Goal: Book appointment/travel/reservation

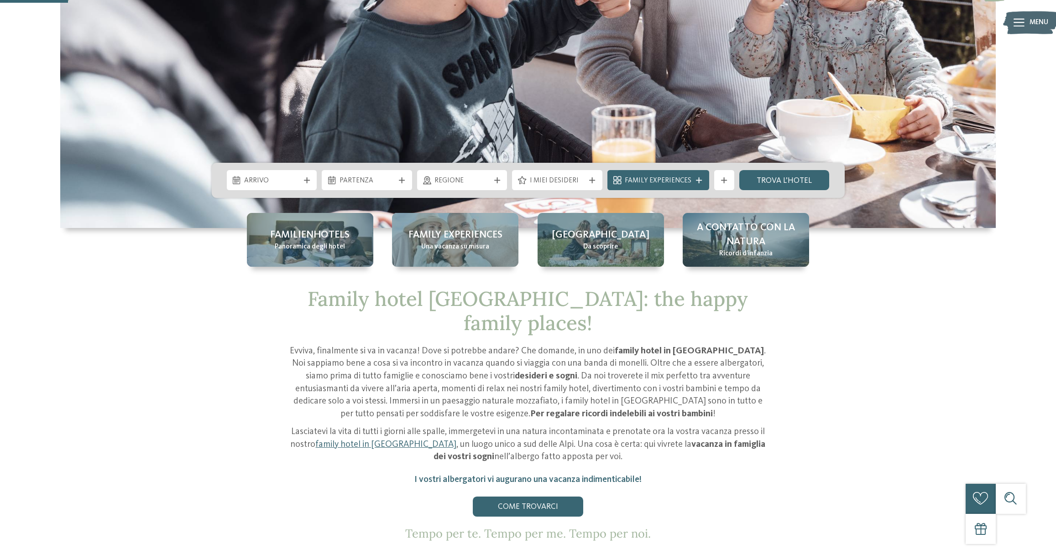
scroll to position [302, 0]
click at [294, 248] on span "Panoramica degli hotel" at bounding box center [310, 247] width 70 height 10
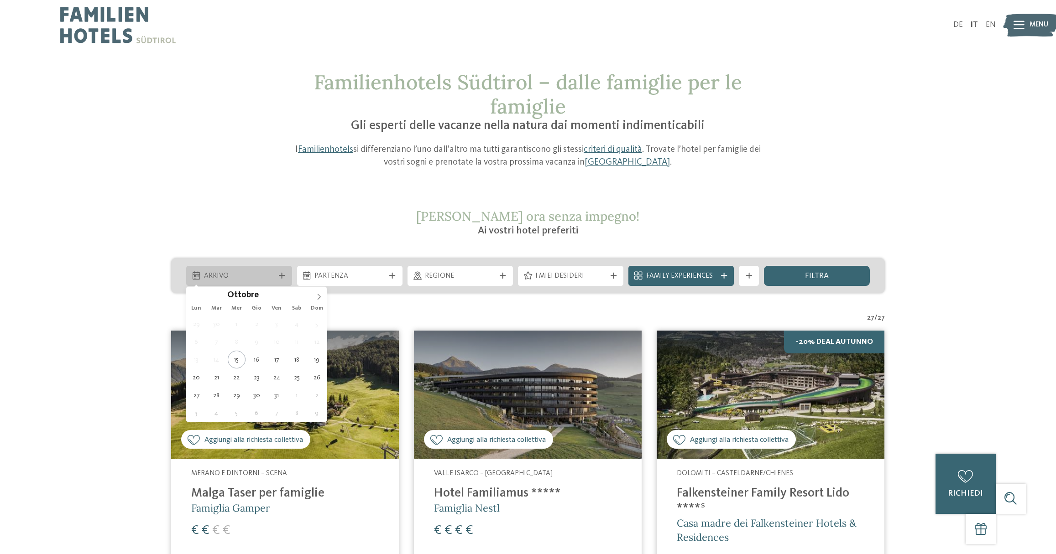
click at [275, 277] on div "Arrivo" at bounding box center [238, 276] width 75 height 11
click at [321, 296] on icon at bounding box center [319, 297] width 6 height 6
type div "[DATE]"
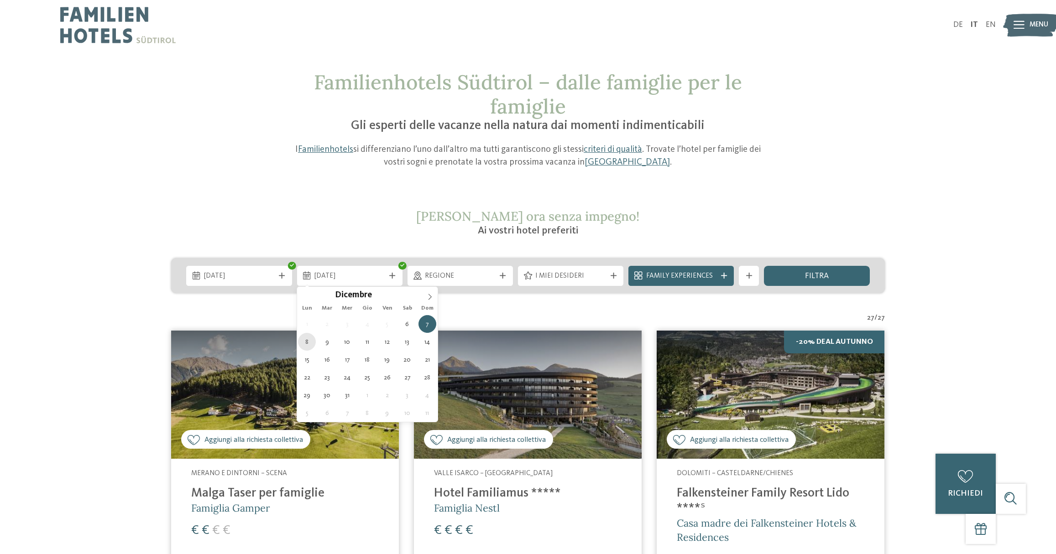
type div "[DATE]"
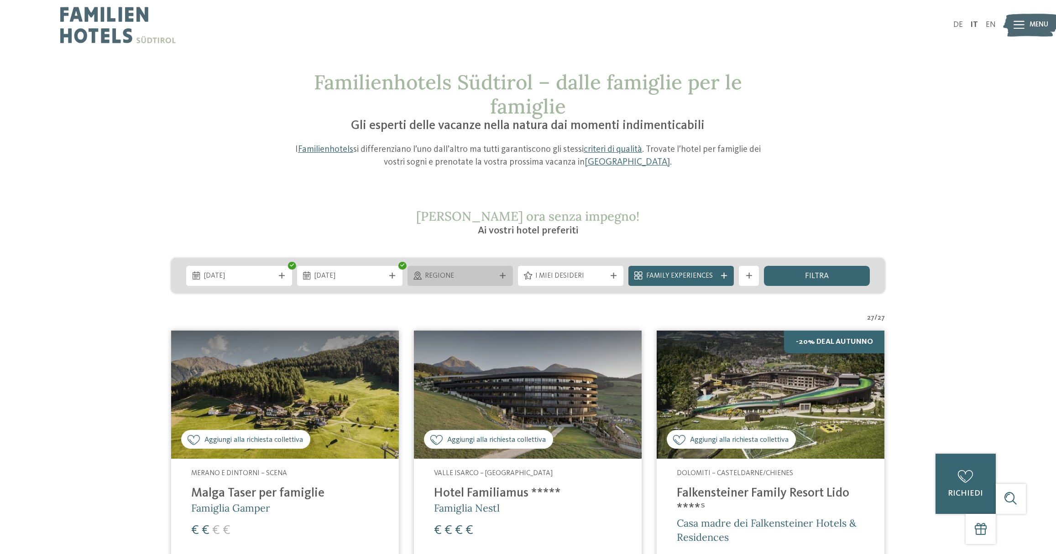
click at [470, 275] on span "Regione" at bounding box center [460, 277] width 70 height 10
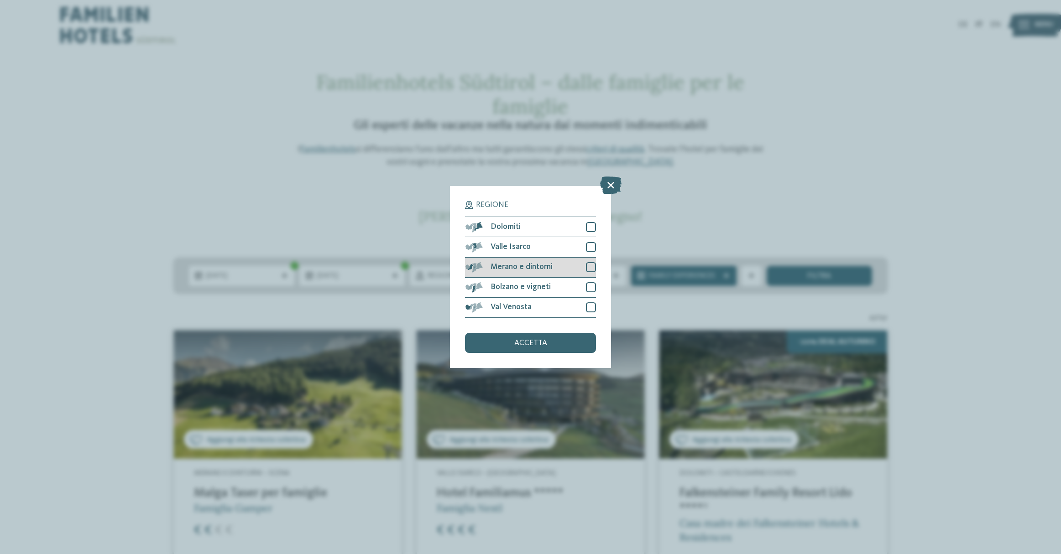
click at [591, 270] on div at bounding box center [591, 267] width 10 height 10
click at [560, 340] on div "accetta" at bounding box center [530, 343] width 131 height 20
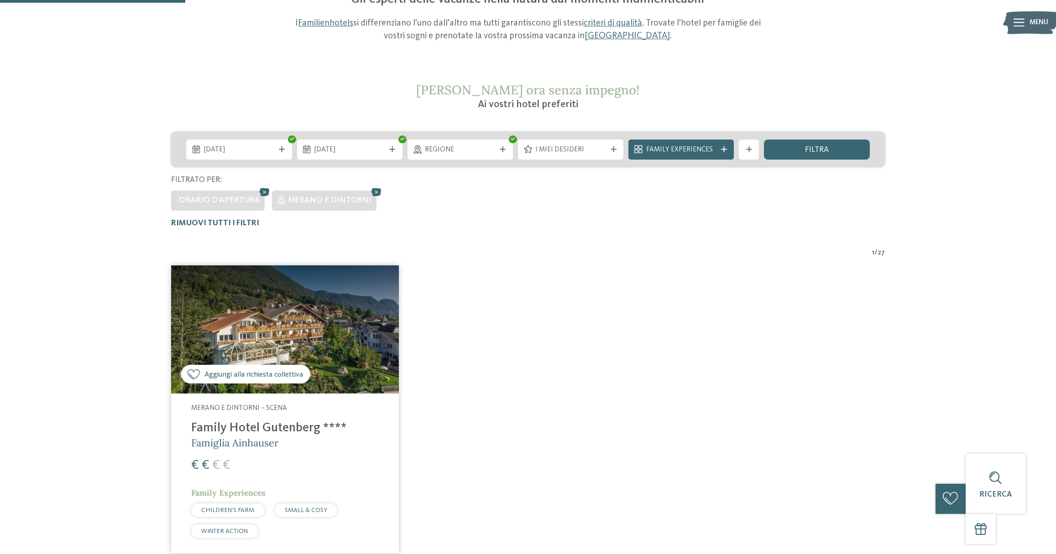
scroll to position [94, 0]
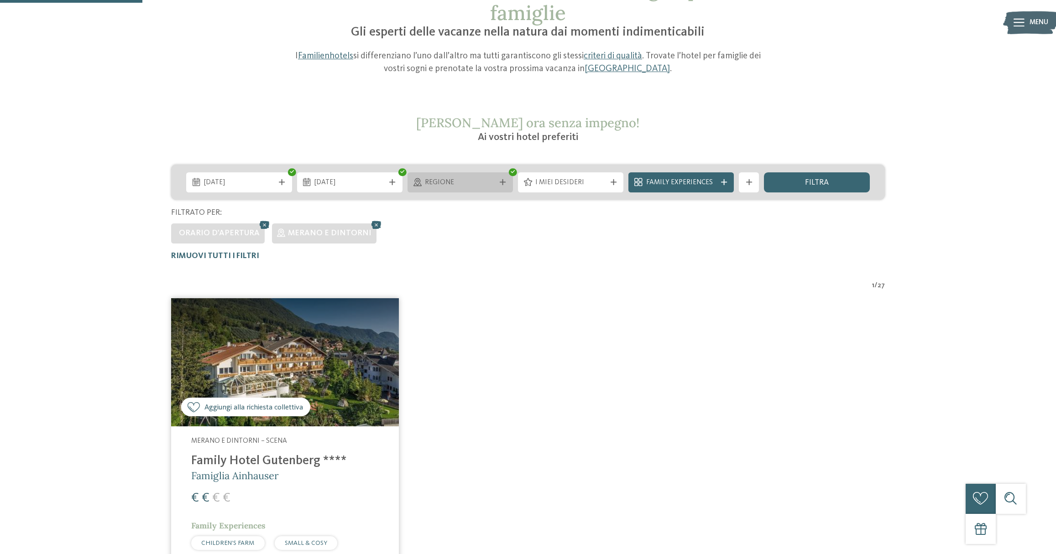
click at [503, 182] on icon at bounding box center [503, 182] width 6 height 6
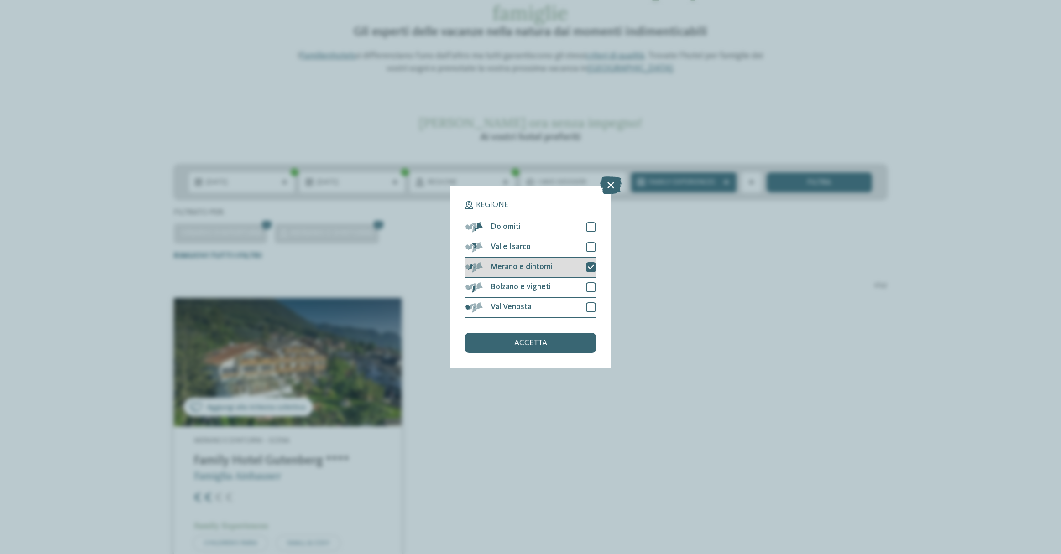
click at [591, 268] on icon at bounding box center [591, 267] width 6 height 6
click at [546, 343] on span "accetta" at bounding box center [530, 344] width 33 height 8
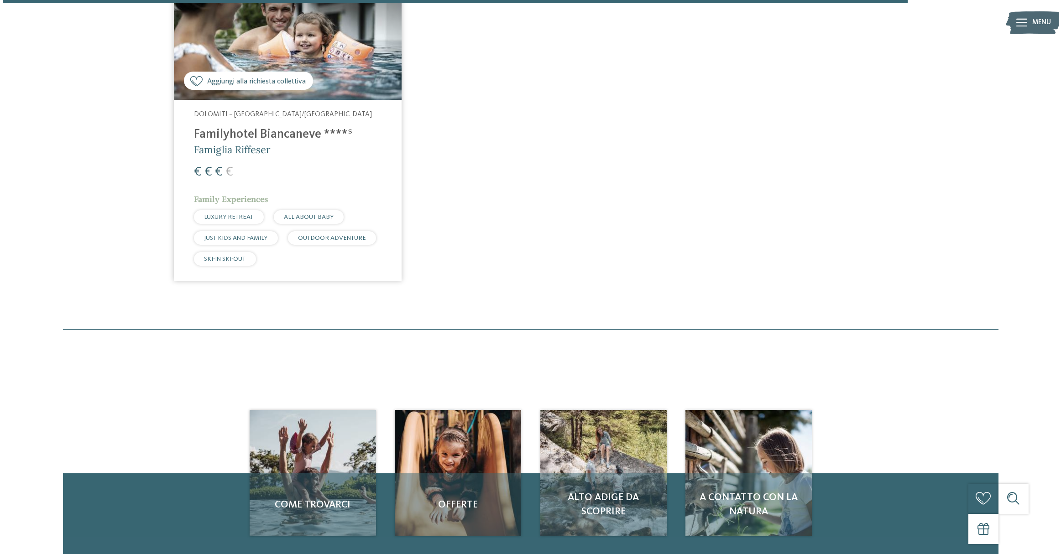
scroll to position [1776, 0]
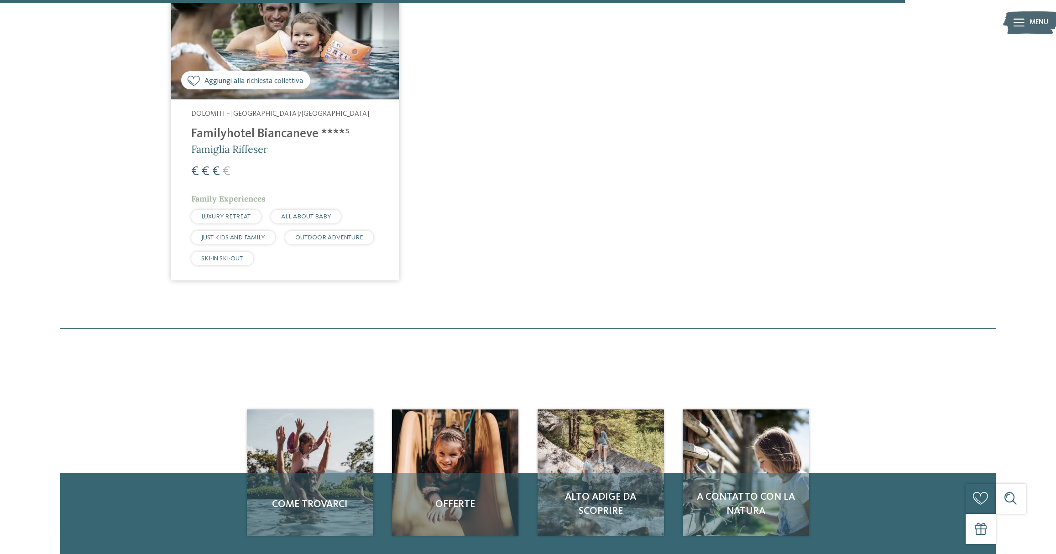
click at [288, 138] on h4 "Familyhotel Biancaneve ****ˢ" at bounding box center [285, 134] width 188 height 15
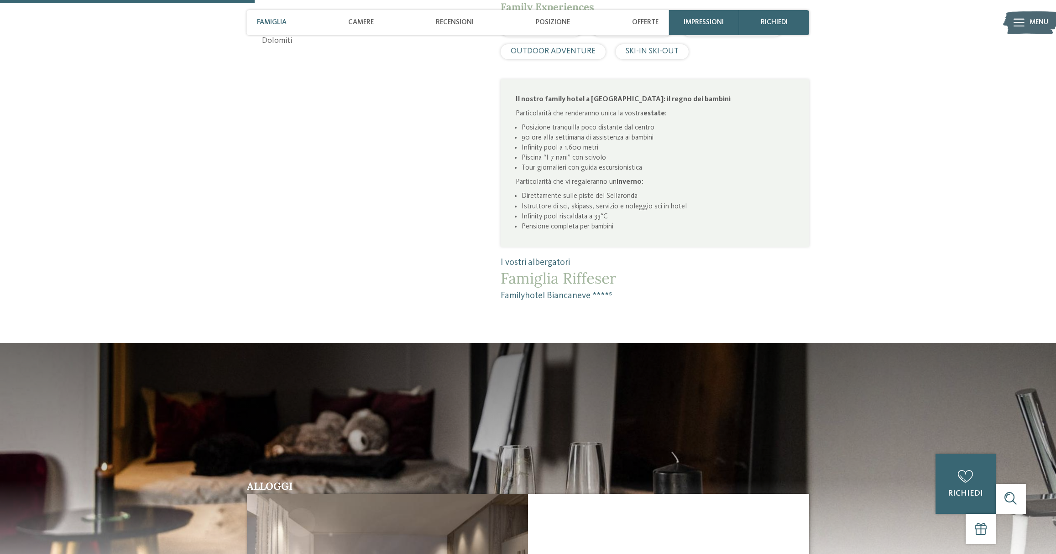
scroll to position [639, 0]
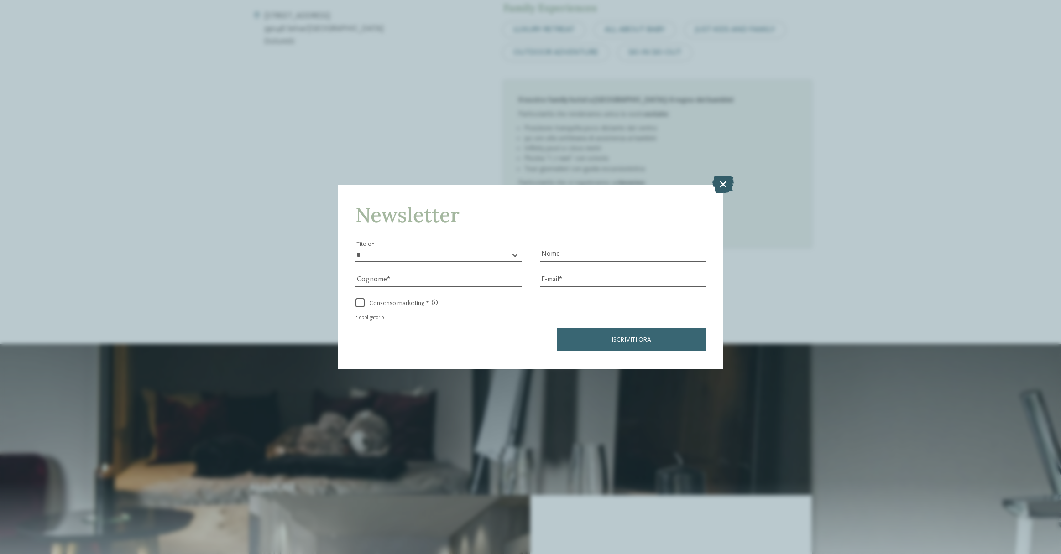
click at [724, 183] on icon at bounding box center [722, 184] width 21 height 17
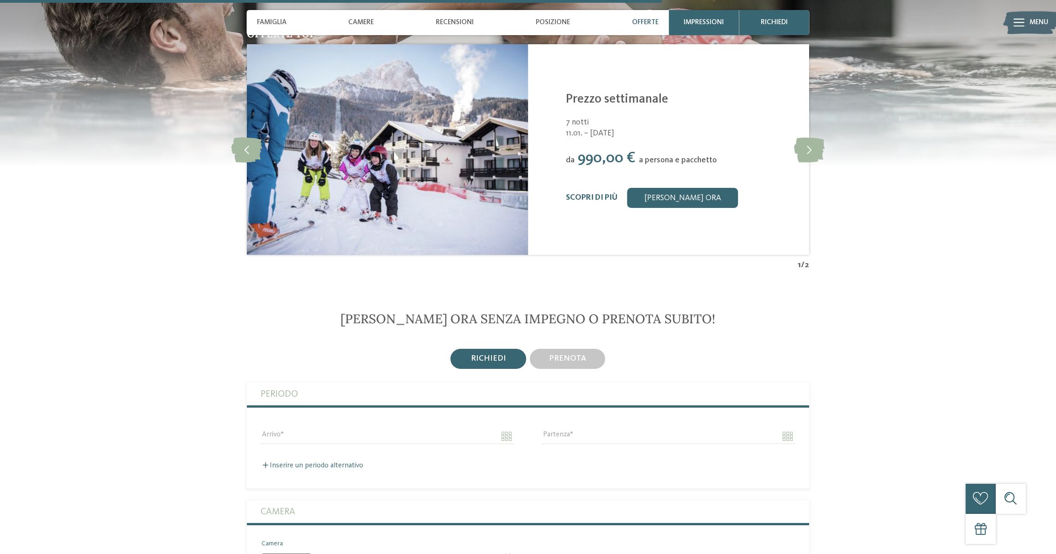
scroll to position [1666, 0]
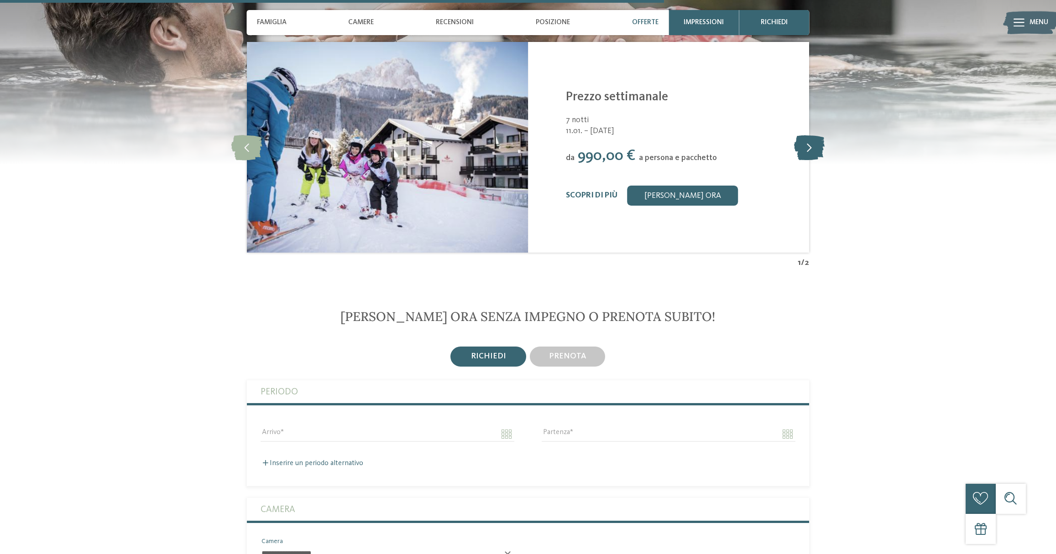
click at [816, 149] on icon at bounding box center [809, 147] width 31 height 25
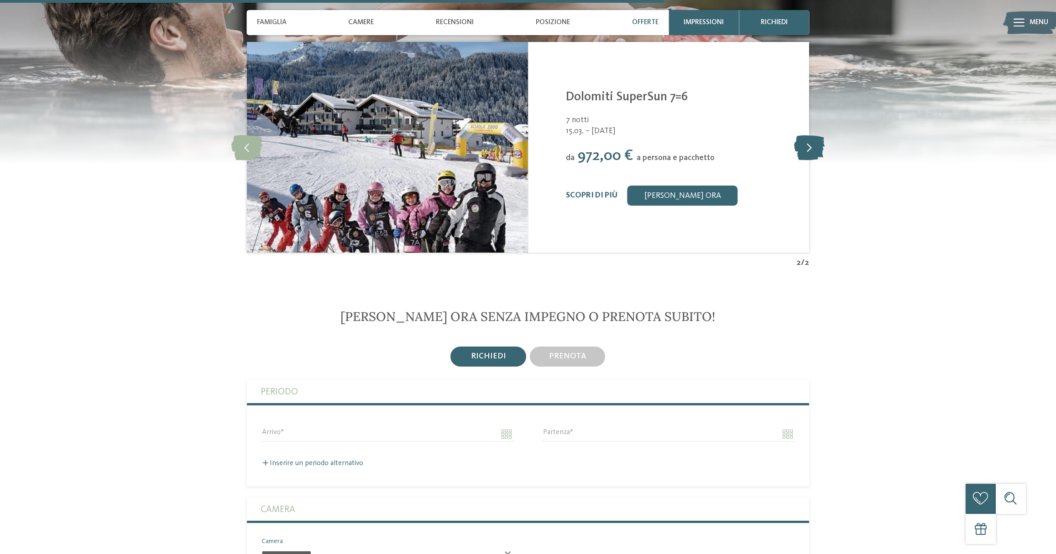
click at [816, 149] on icon at bounding box center [809, 147] width 31 height 25
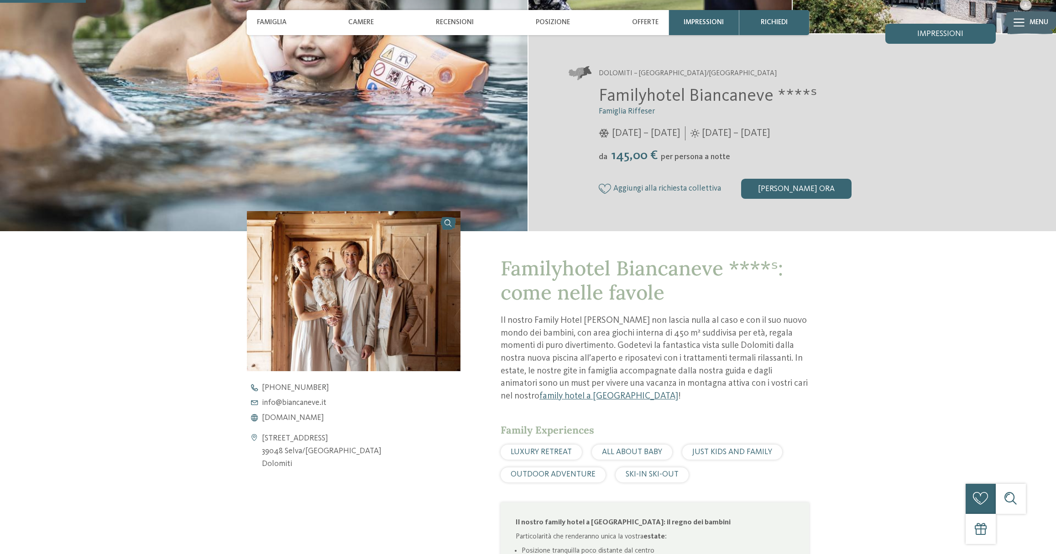
scroll to position [215, 0]
click at [349, 20] on span "Camere" at bounding box center [361, 22] width 26 height 8
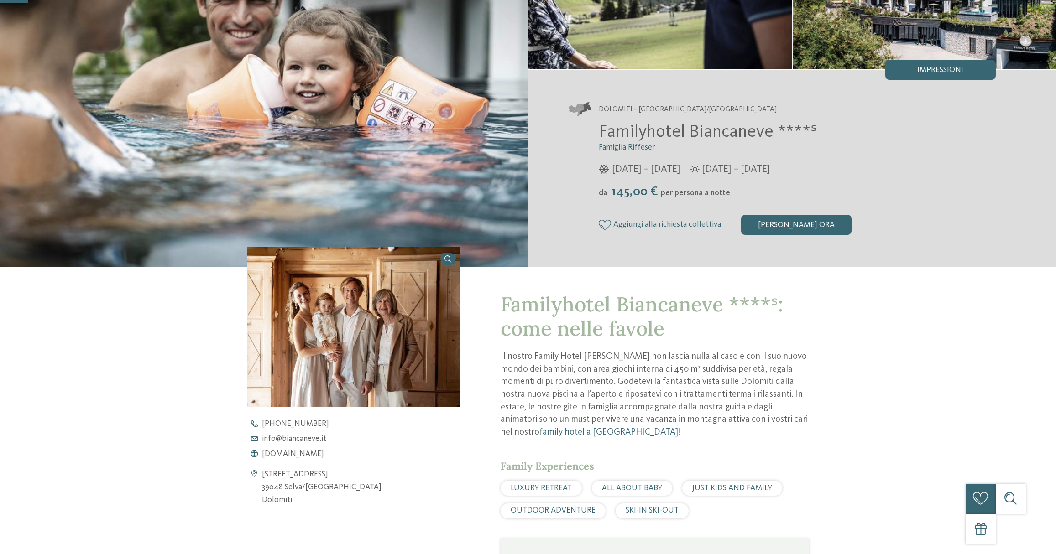
scroll to position [0, 0]
